Goal: Transaction & Acquisition: Purchase product/service

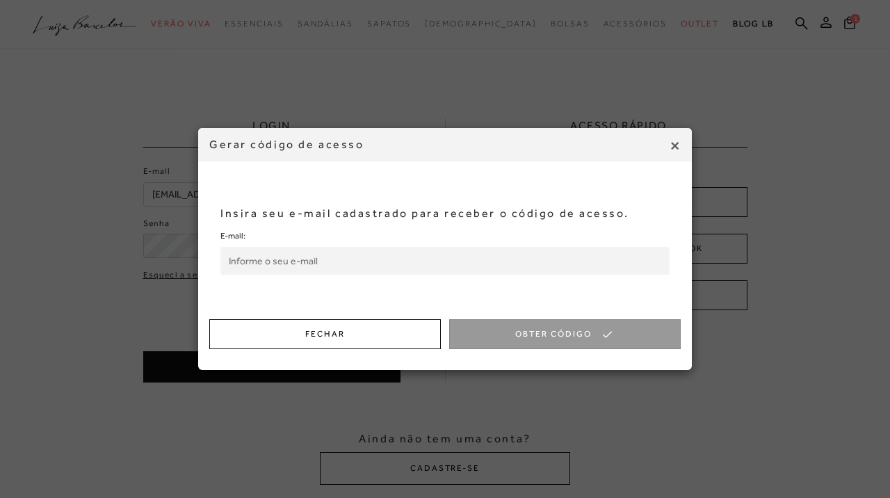
click at [513, 251] on input "E-mail:" at bounding box center [445, 261] width 449 height 28
click at [514, 258] on input "E-mail:" at bounding box center [445, 261] width 449 height 28
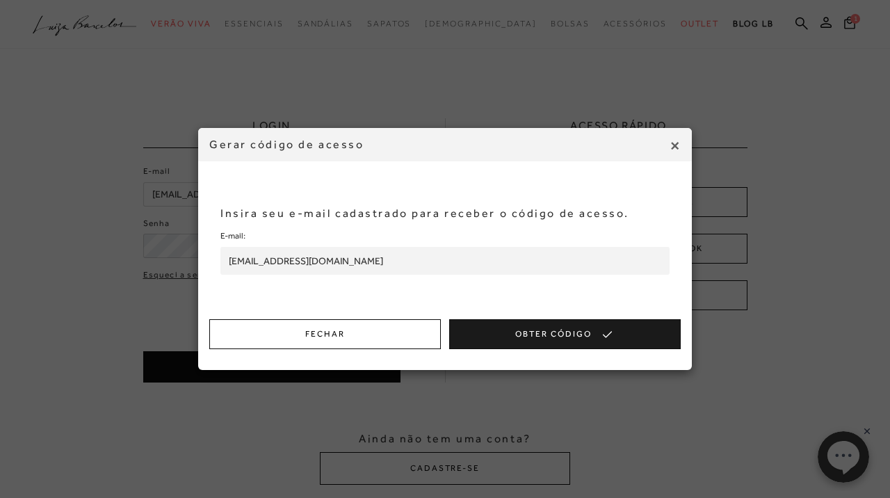
type input "[EMAIL_ADDRESS][DOMAIN_NAME]"
click at [587, 342] on button "Obter Código" at bounding box center [565, 334] width 232 height 30
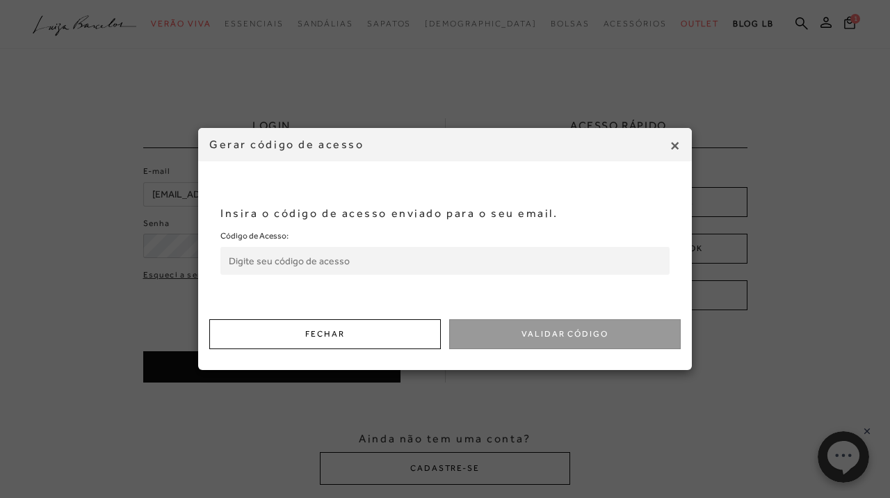
click at [367, 255] on input "Código de Acesso:" at bounding box center [445, 261] width 449 height 28
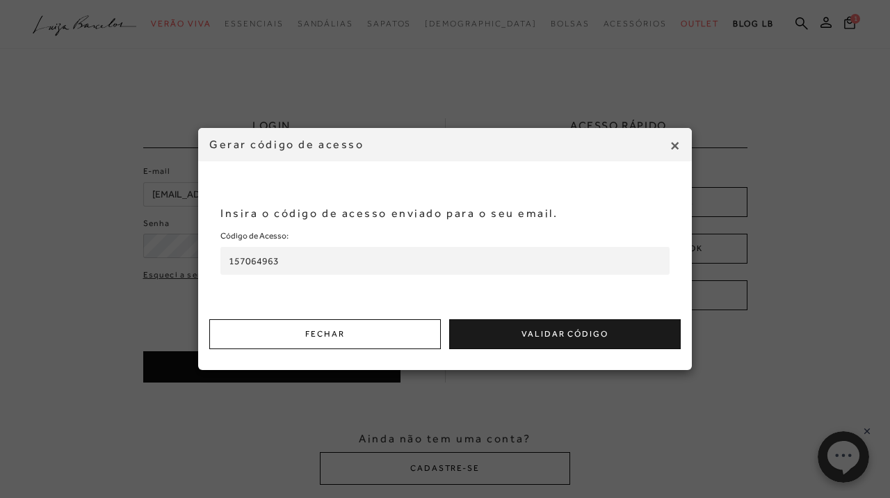
type input "157064963"
click at [563, 337] on button "Validar Código" at bounding box center [565, 334] width 232 height 30
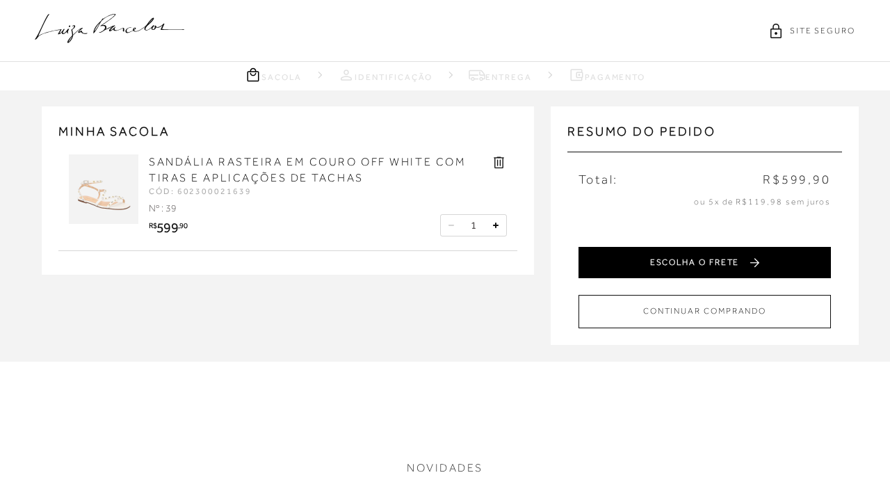
click at [664, 266] on button "ESCOLHA O FRETE" at bounding box center [705, 262] width 253 height 31
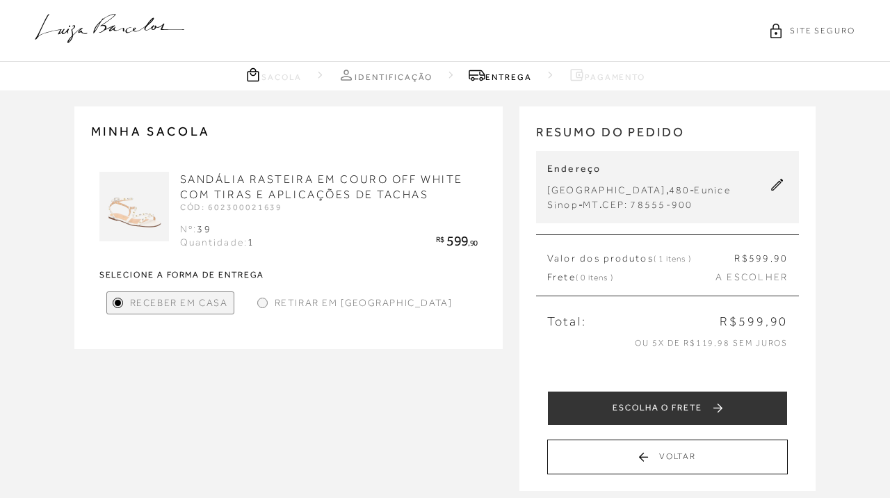
click at [717, 255] on div "Valor dos produtos ( 1 itens ) R$ 599 ,90" at bounding box center [667, 259] width 241 height 14
click at [774, 276] on span "A ESCOLHER" at bounding box center [752, 278] width 72 height 14
click at [587, 278] on span "( 0 itens )" at bounding box center [595, 278] width 38 height 10
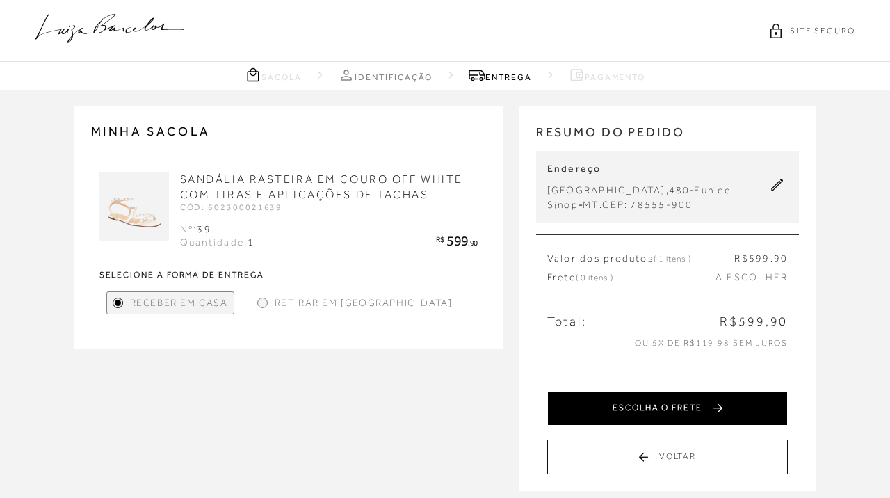
click at [673, 408] on button "ESCOLHA O FRETE" at bounding box center [667, 408] width 241 height 35
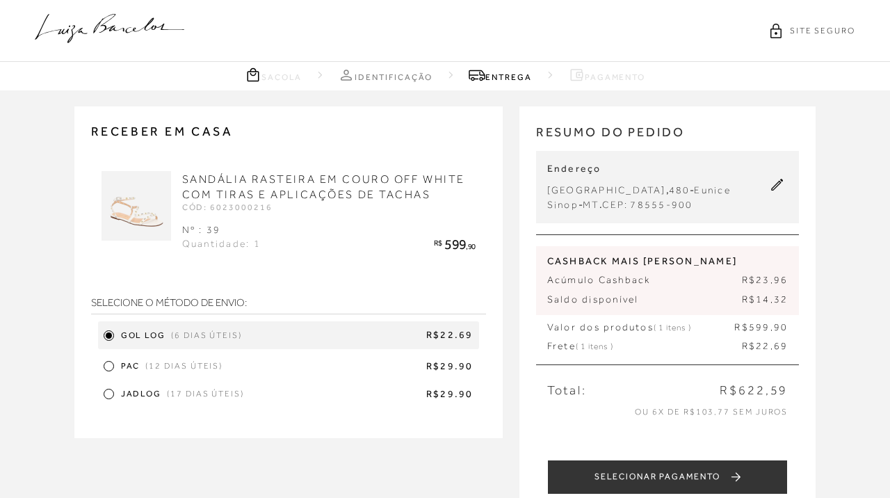
click at [707, 205] on div "Sinop - MT . CEP: 78555-900" at bounding box center [639, 205] width 184 height 15
click at [778, 191] on icon at bounding box center [777, 185] width 13 height 13
select select "MT"
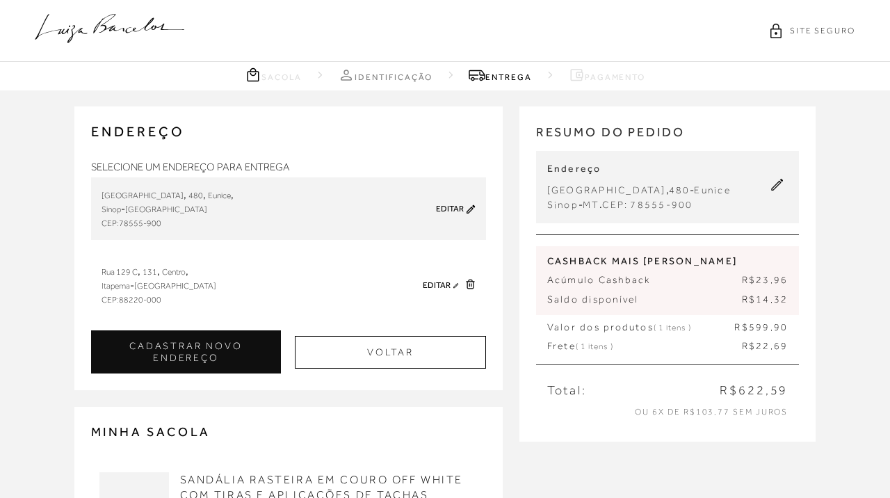
click at [439, 208] on link "Editar" at bounding box center [450, 209] width 28 height 10
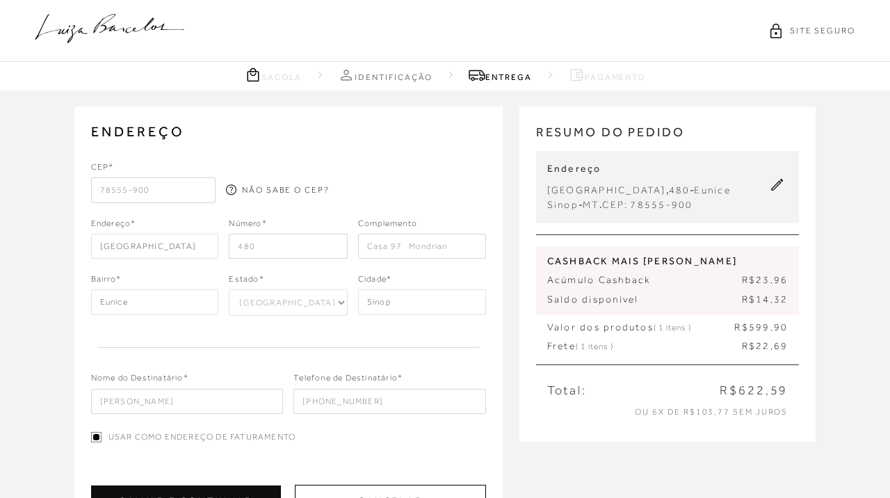
click at [873, 272] on div "ENDEREÇO Avenida dos Mognos , 480 , Eunice , Sinop - Mato Grosso Editar Selecio…" at bounding box center [445, 449] width 890 height 718
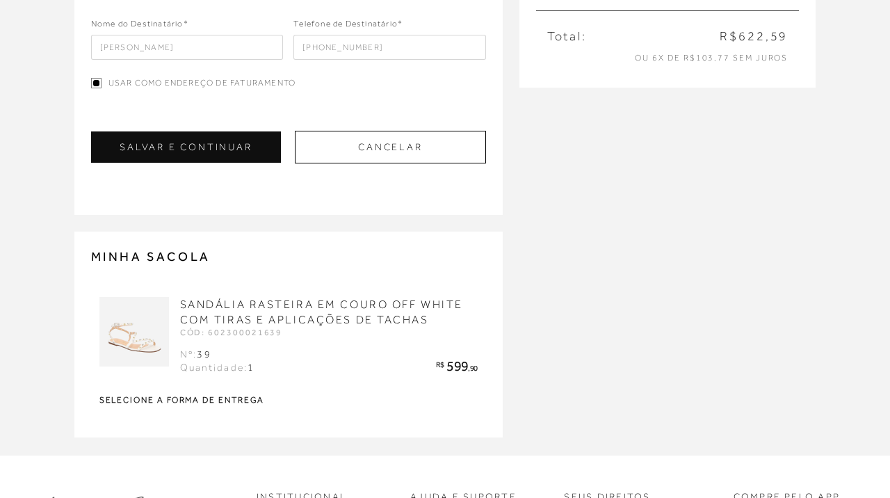
scroll to position [350, 0]
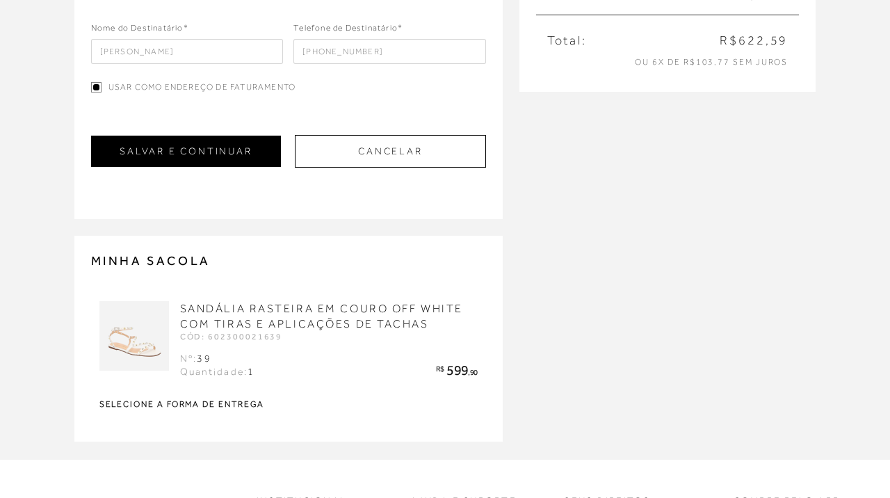
click at [154, 149] on button "SALVAR E CONTINUAR" at bounding box center [186, 151] width 190 height 31
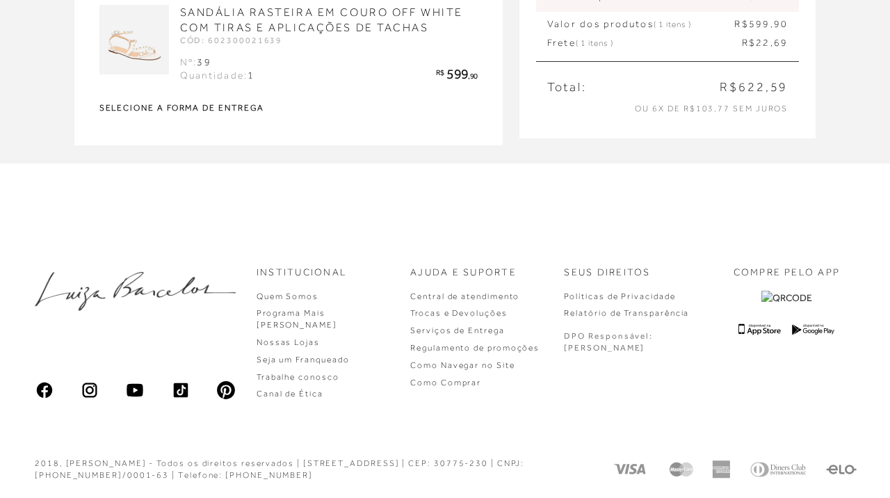
scroll to position [0, 0]
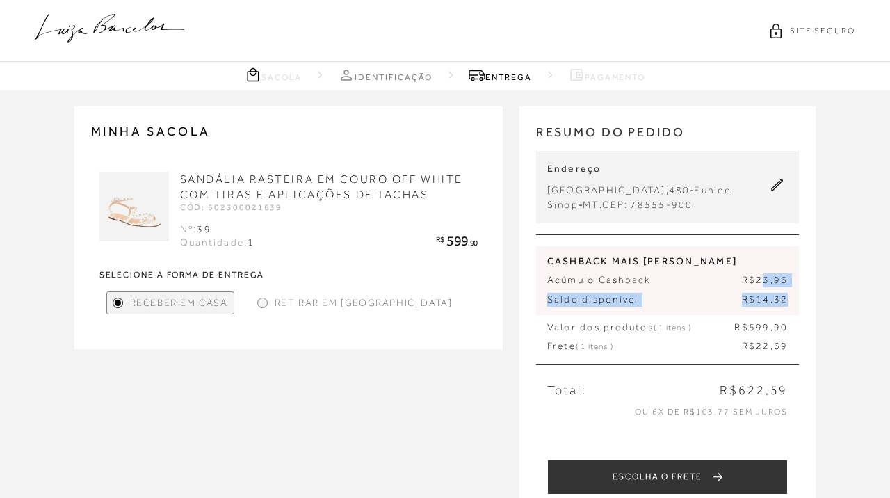
drag, startPoint x: 765, startPoint y: 282, endPoint x: 776, endPoint y: 317, distance: 37.2
click at [776, 317] on div "CASHBACK MAIS LUIZA Acúmulo Cashback R$23,96 Saldo disponível R$14,32 Valor dos…" at bounding box center [668, 299] width 264 height 131
click at [709, 307] on div "CASHBACK MAIS LUIZA Acúmulo Cashback R$23,96 Saldo disponível R$14,32" at bounding box center [668, 280] width 264 height 69
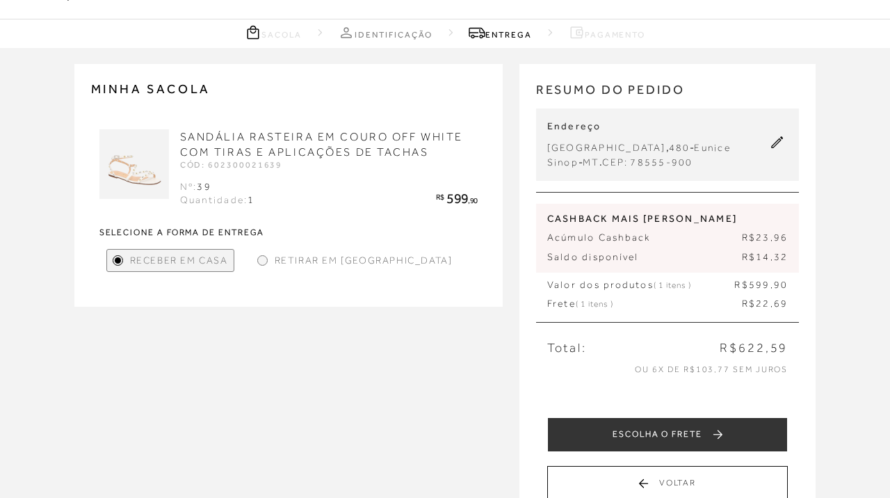
scroll to position [42, 0]
click at [751, 259] on span "R$14,32" at bounding box center [765, 258] width 47 height 14
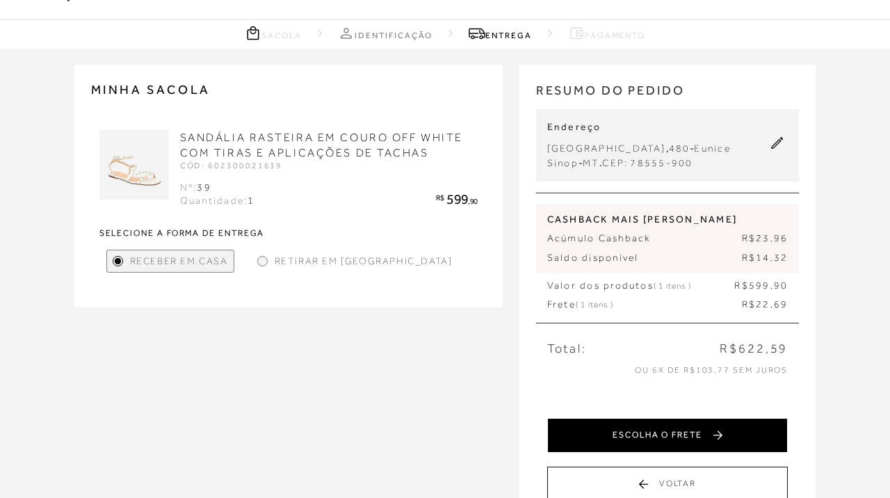
click at [702, 438] on button "ESCOLHA O FRETE" at bounding box center [667, 435] width 241 height 35
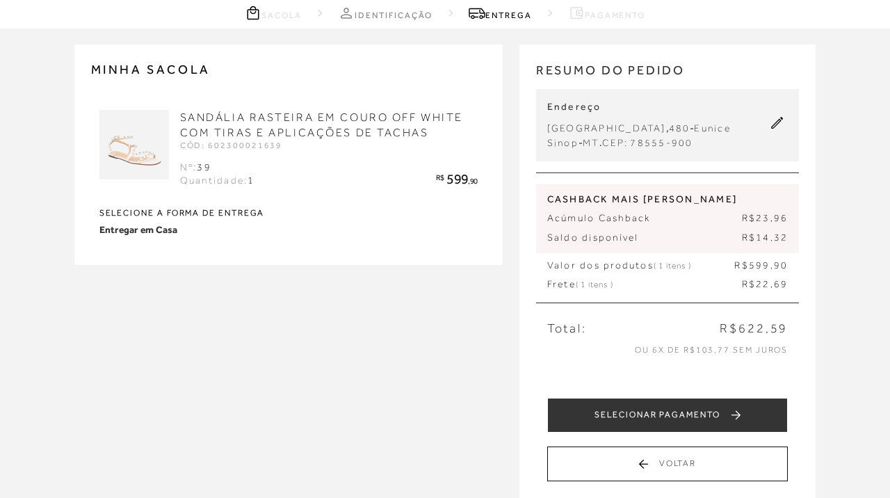
scroll to position [69, 0]
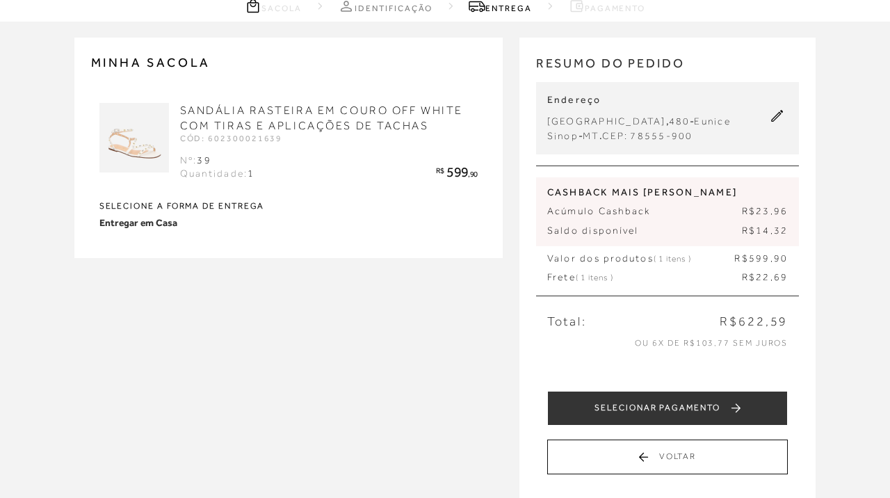
click at [728, 235] on p "Saldo disponível R$14,32" at bounding box center [667, 231] width 241 height 14
click at [765, 210] on span "R$23,96" at bounding box center [765, 212] width 47 height 14
click at [765, 227] on span "R$14,32" at bounding box center [765, 231] width 47 height 14
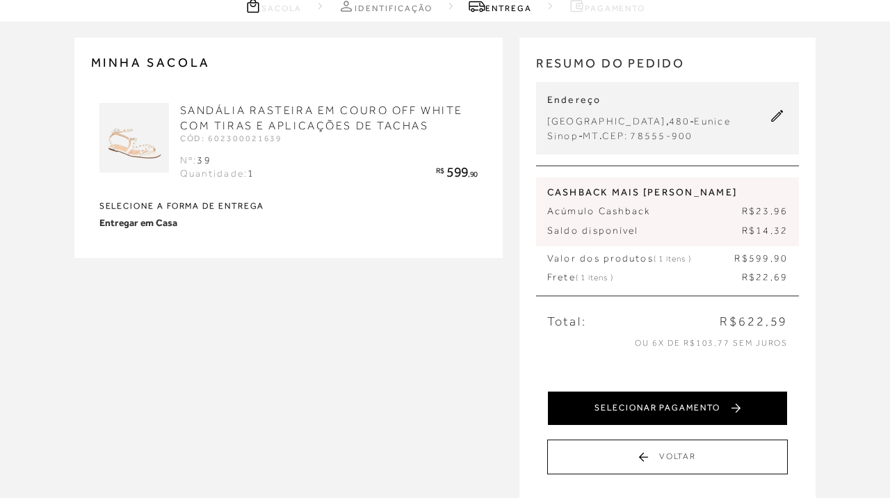
click at [738, 406] on button "SELECIONAR PAGAMENTO" at bounding box center [667, 408] width 241 height 35
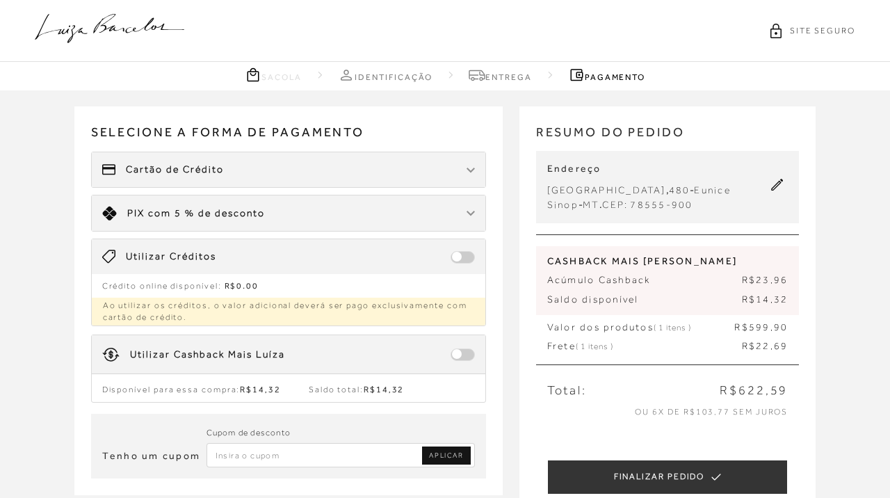
click at [468, 261] on span at bounding box center [463, 257] width 24 height 13
click at [465, 259] on span at bounding box center [463, 257] width 24 height 13
click at [460, 253] on span at bounding box center [463, 257] width 24 height 13
click at [467, 257] on span at bounding box center [463, 257] width 24 height 13
click at [464, 256] on span at bounding box center [463, 257] width 24 height 13
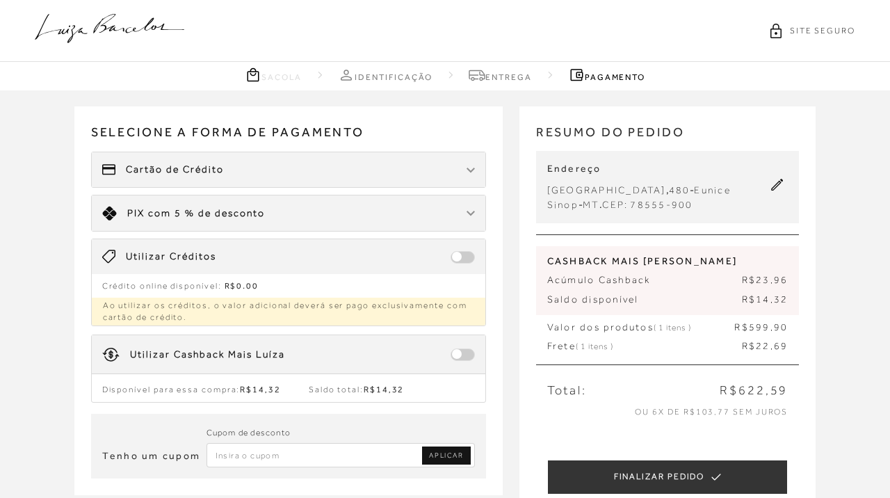
click at [464, 355] on span at bounding box center [463, 355] width 24 height 13
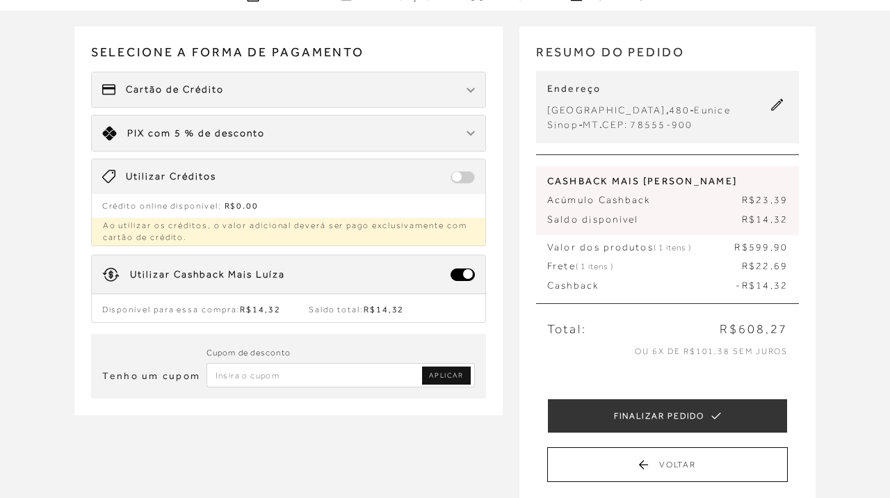
scroll to position [81, 0]
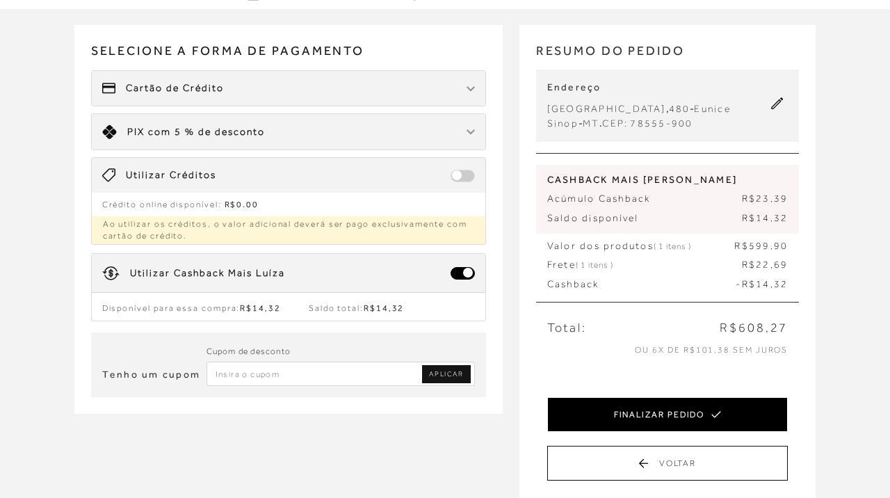
click at [658, 417] on button "FINALIZAR PEDIDO" at bounding box center [667, 414] width 241 height 35
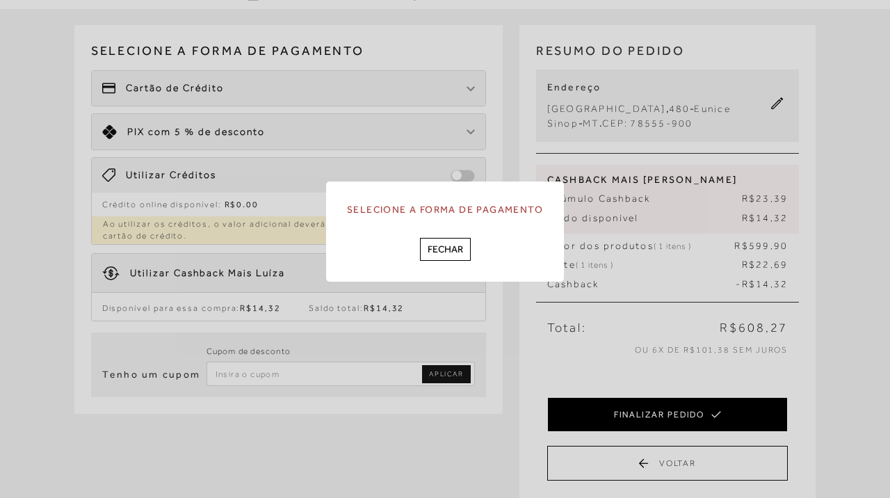
scroll to position [0, 0]
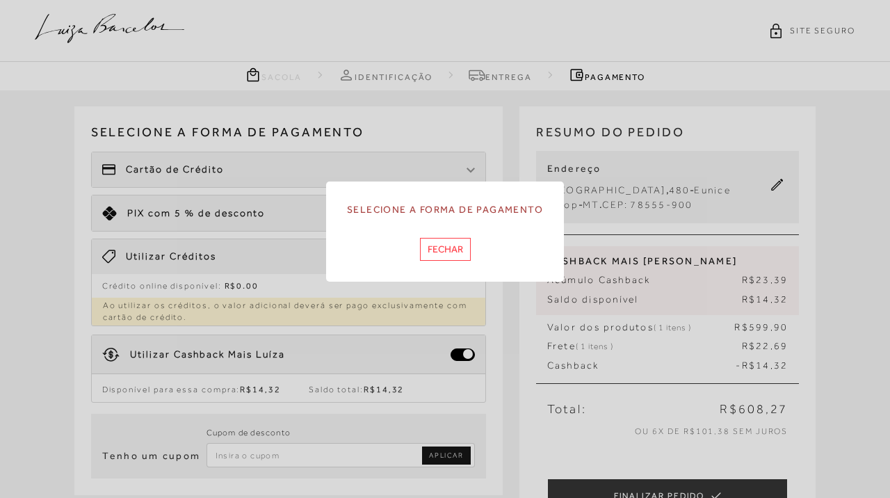
click at [448, 255] on button "Fechar" at bounding box center [445, 249] width 51 height 23
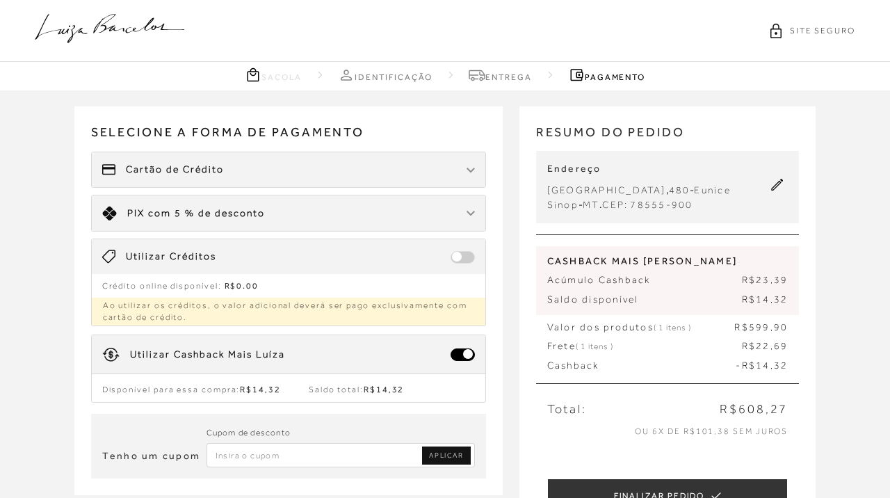
click at [250, 178] on div "Cartão de Crédito" at bounding box center [289, 169] width 394 height 35
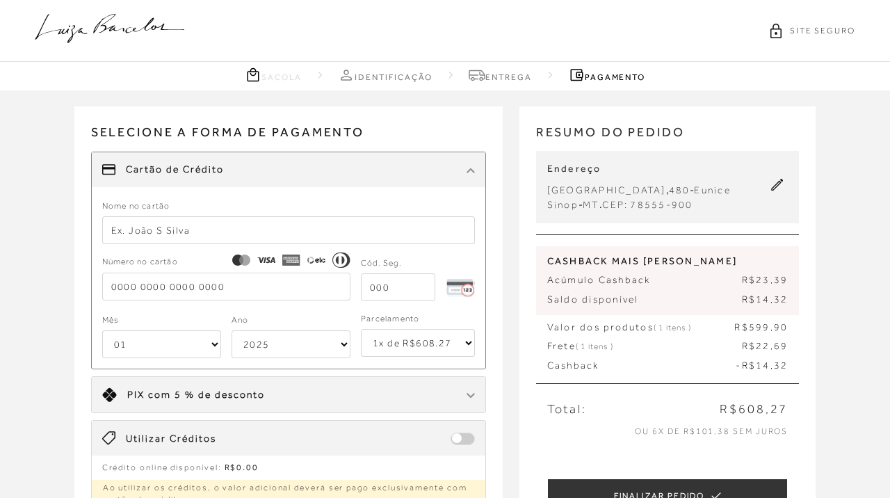
click at [193, 227] on input "text" at bounding box center [288, 230] width 373 height 28
type input "0"
type input "m"
type input "A"
type input "MARCELLA V NOGUEIRA"
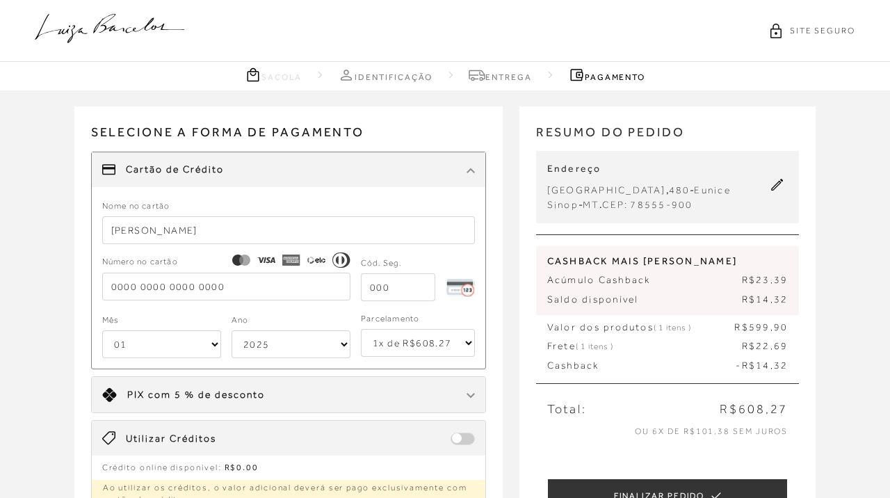
click at [218, 305] on form "Nome no cartão MARCELLA V NOGUEIRA Número no cartão Cód. Seg. Mês 01 02 03 04 0…" at bounding box center [288, 278] width 373 height 161
click at [218, 283] on input "tel" at bounding box center [226, 287] width 248 height 28
type input "4066 6999 0875 5004"
click at [397, 293] on input "tel" at bounding box center [398, 287] width 74 height 28
type input "617"
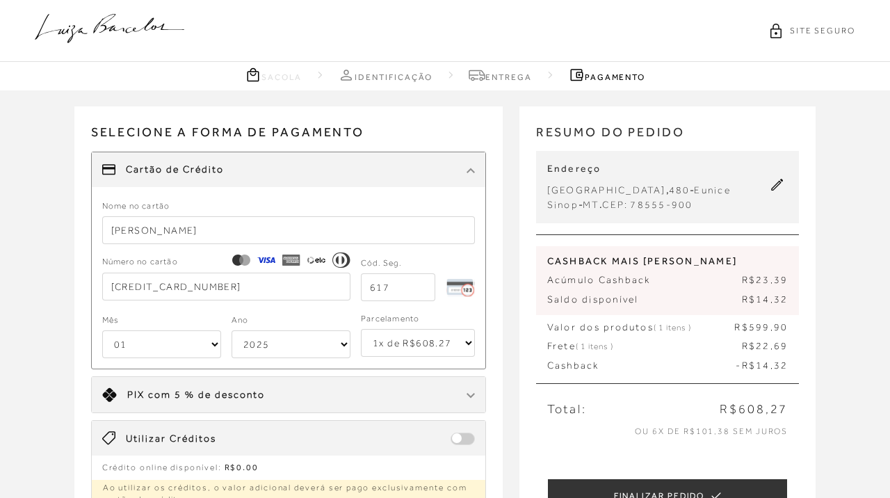
click at [102, 330] on select "01 02 03 04 05 06 07 08 09 10 11 12" at bounding box center [161, 344] width 119 height 28
select select "06"
click option "06" at bounding box center [0, 0] width 0 height 0
click at [232, 330] on select "2025 2026 2027 2028 2029 2030 2031 2032 2033 2034 2035 2036 2037 2038 2039 2040…" at bounding box center [291, 344] width 119 height 28
select select "2033"
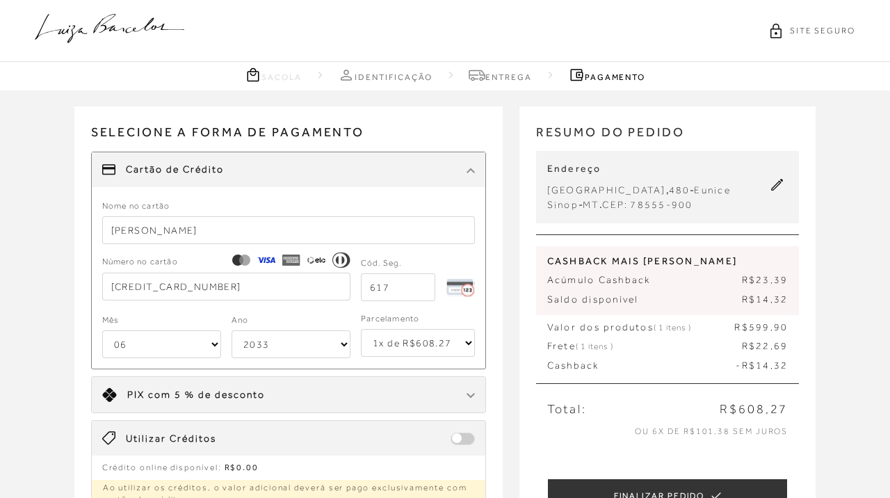
click option "2033" at bounding box center [0, 0] width 0 height 0
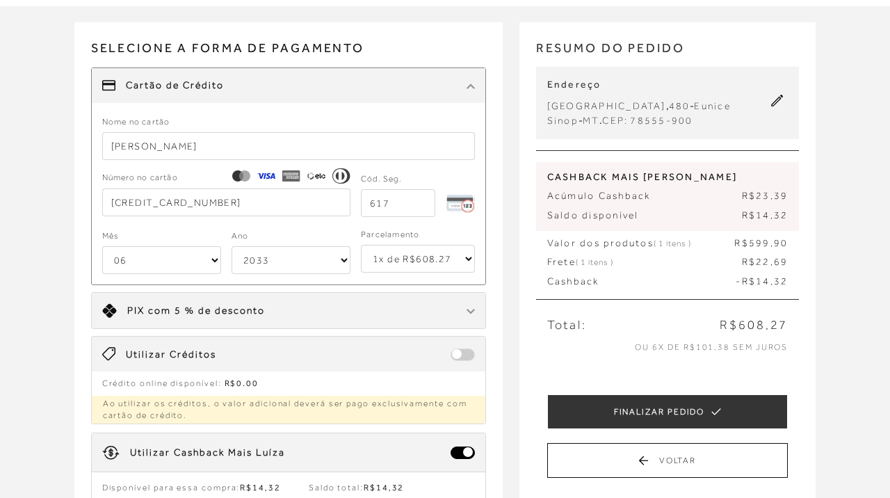
scroll to position [86, 0]
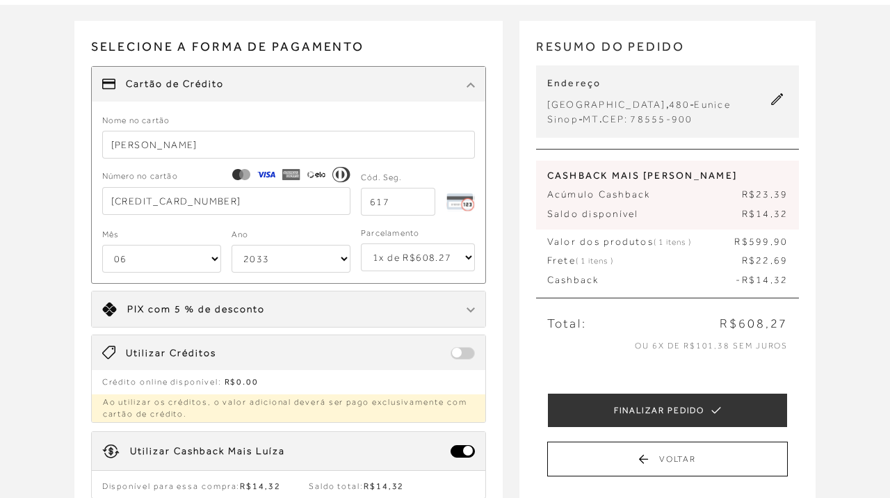
select select "6"
click option "6x de R$101.38 sem juros" at bounding box center [0, 0] width 0 height 0
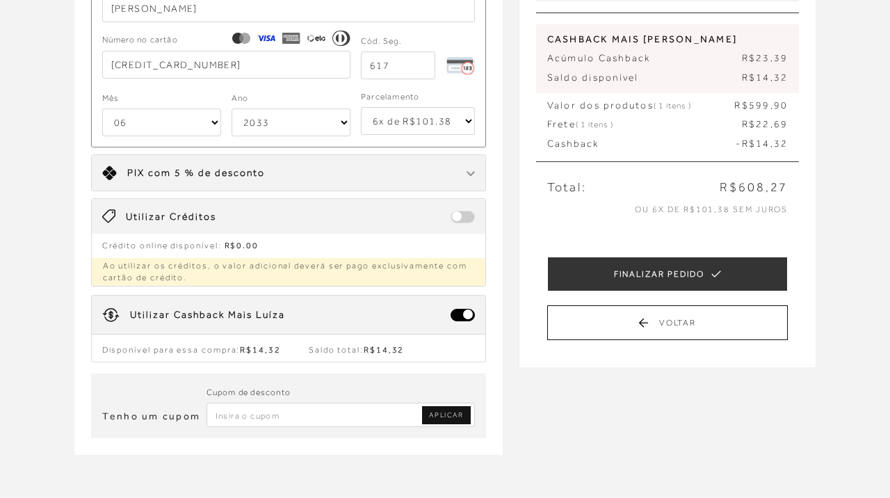
scroll to position [215, 0]
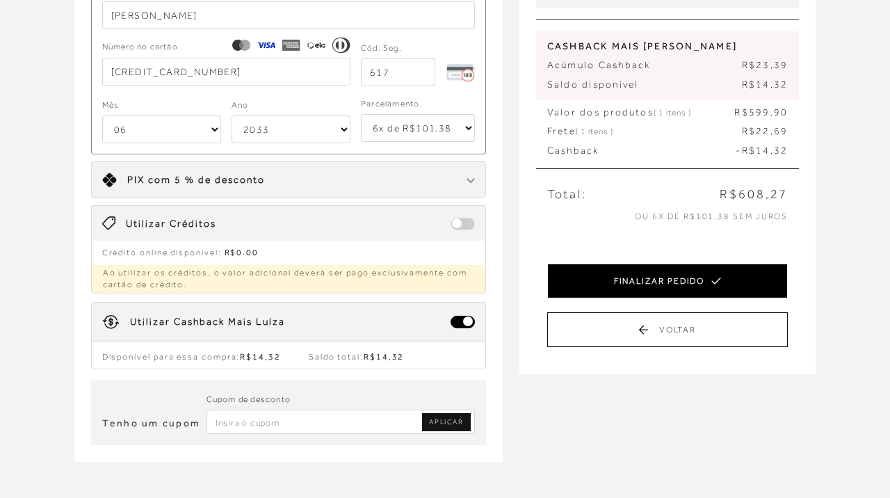
click at [647, 283] on button "FINALIZAR PEDIDO" at bounding box center [667, 281] width 241 height 35
select select "06"
select select "2033"
select select "6"
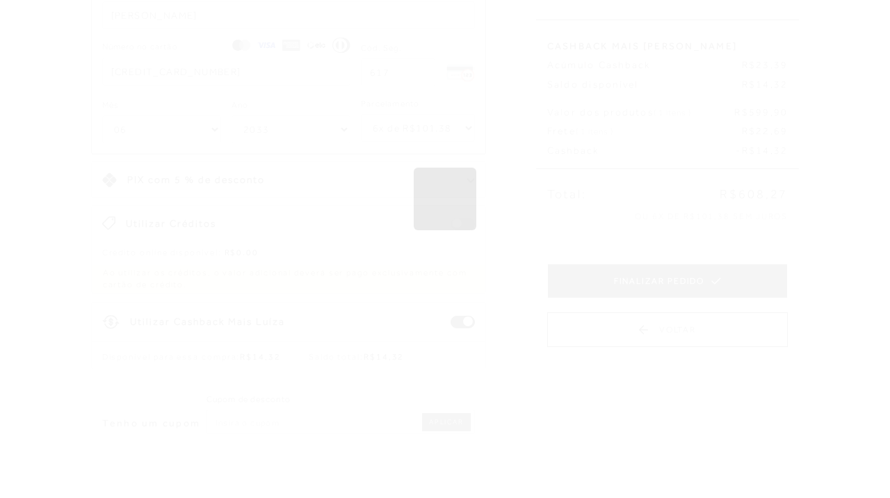
scroll to position [0, 0]
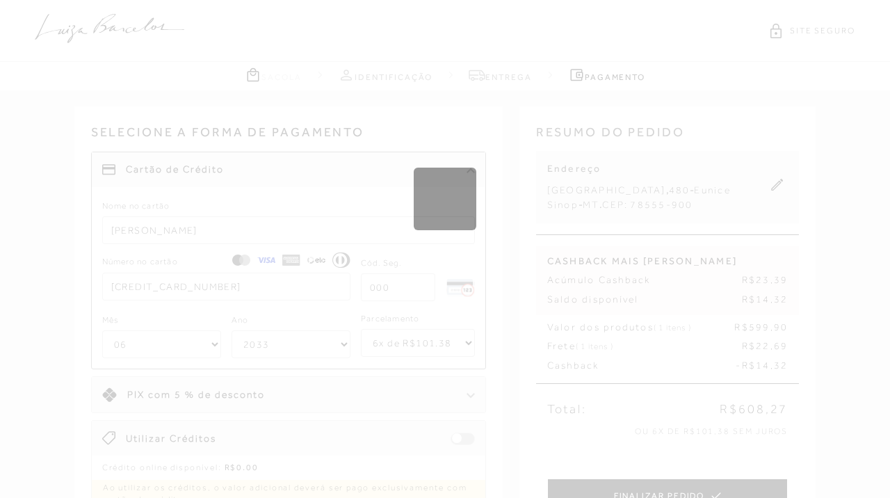
select select "1"
